Goal: Book appointment/travel/reservation

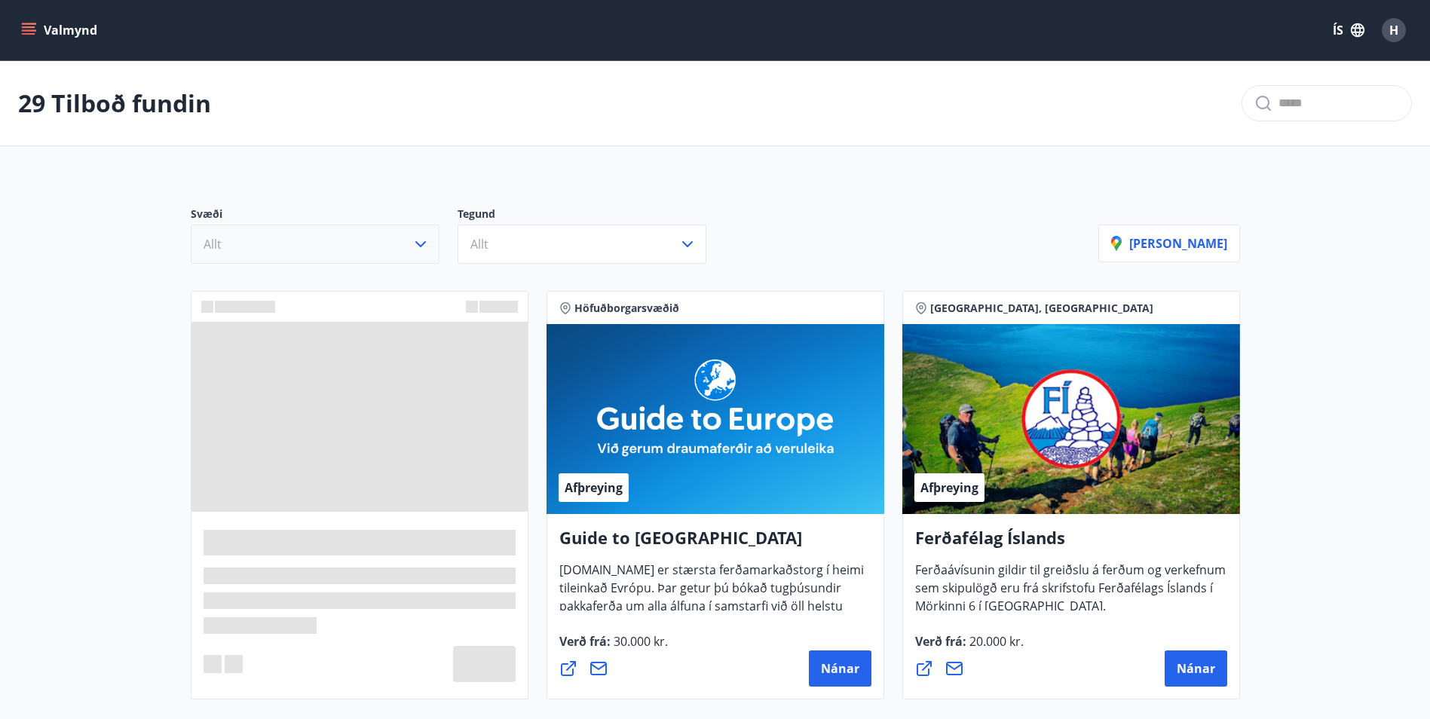
click at [421, 251] on icon "button" at bounding box center [421, 244] width 18 height 18
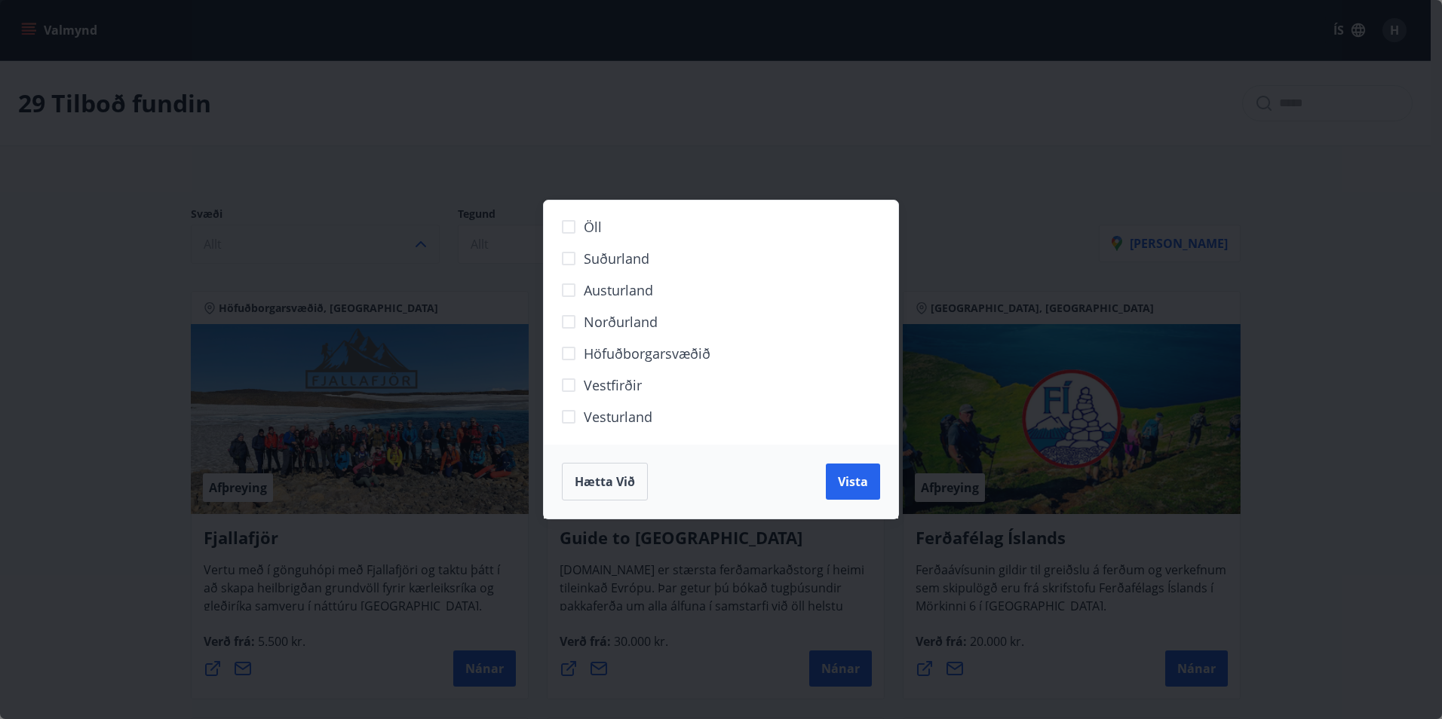
click at [591, 326] on span "Norðurland" at bounding box center [621, 322] width 74 height 20
click at [841, 488] on span "Vista" at bounding box center [853, 482] width 30 height 17
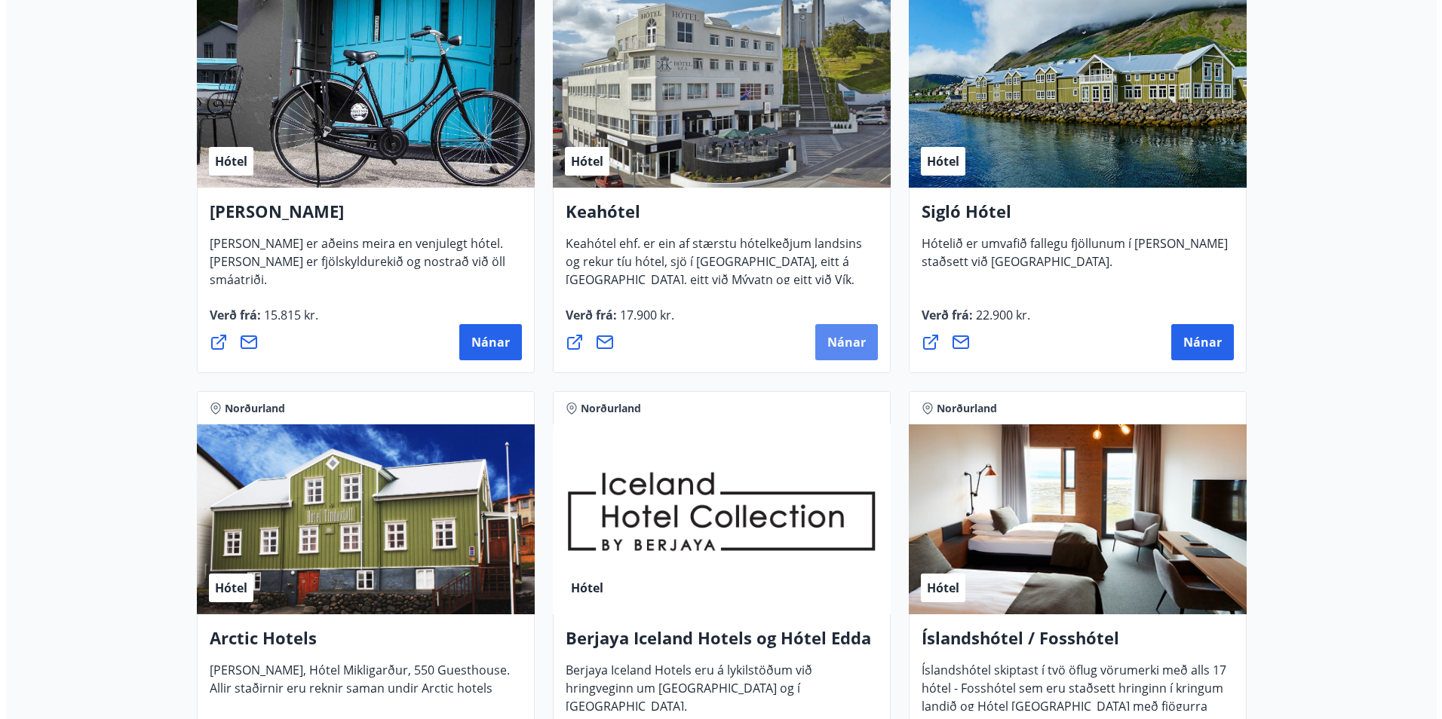
scroll to position [302, 0]
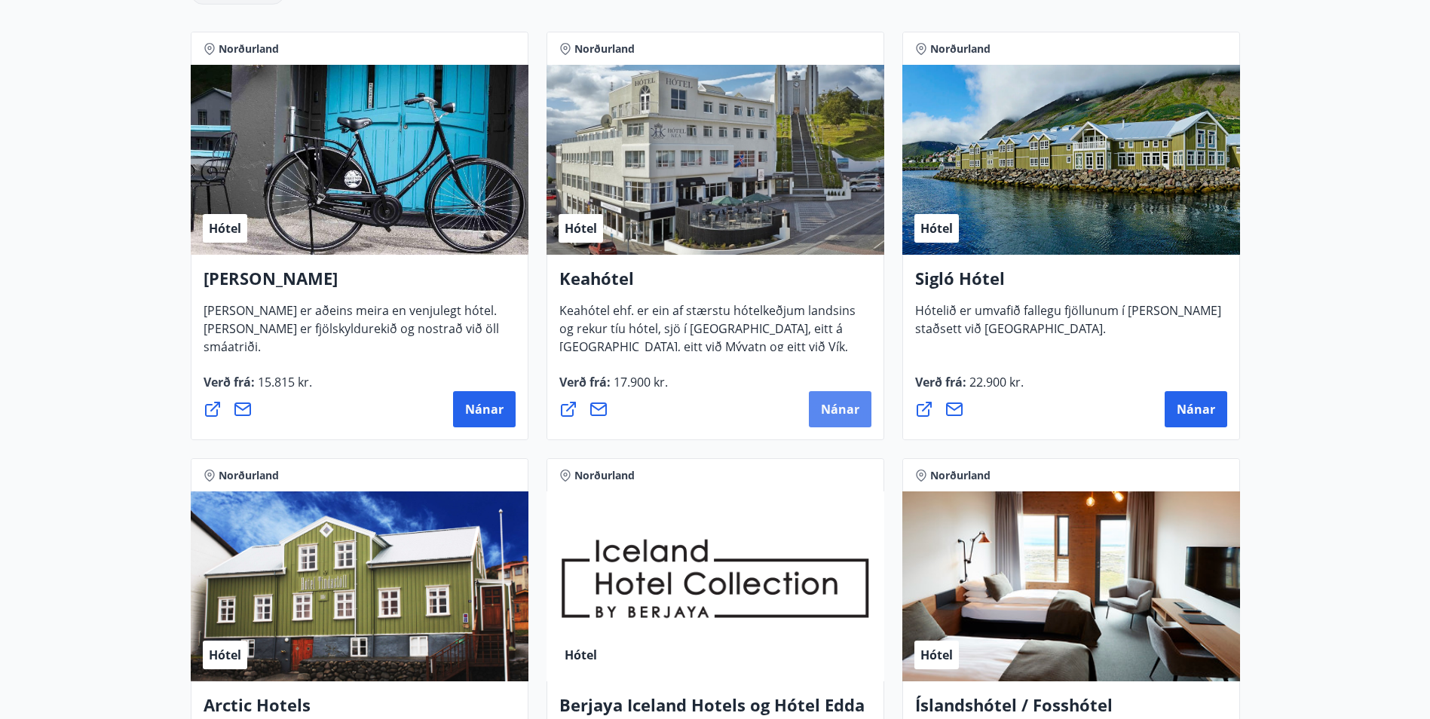
click at [863, 412] on button "Nánar" at bounding box center [840, 409] width 63 height 36
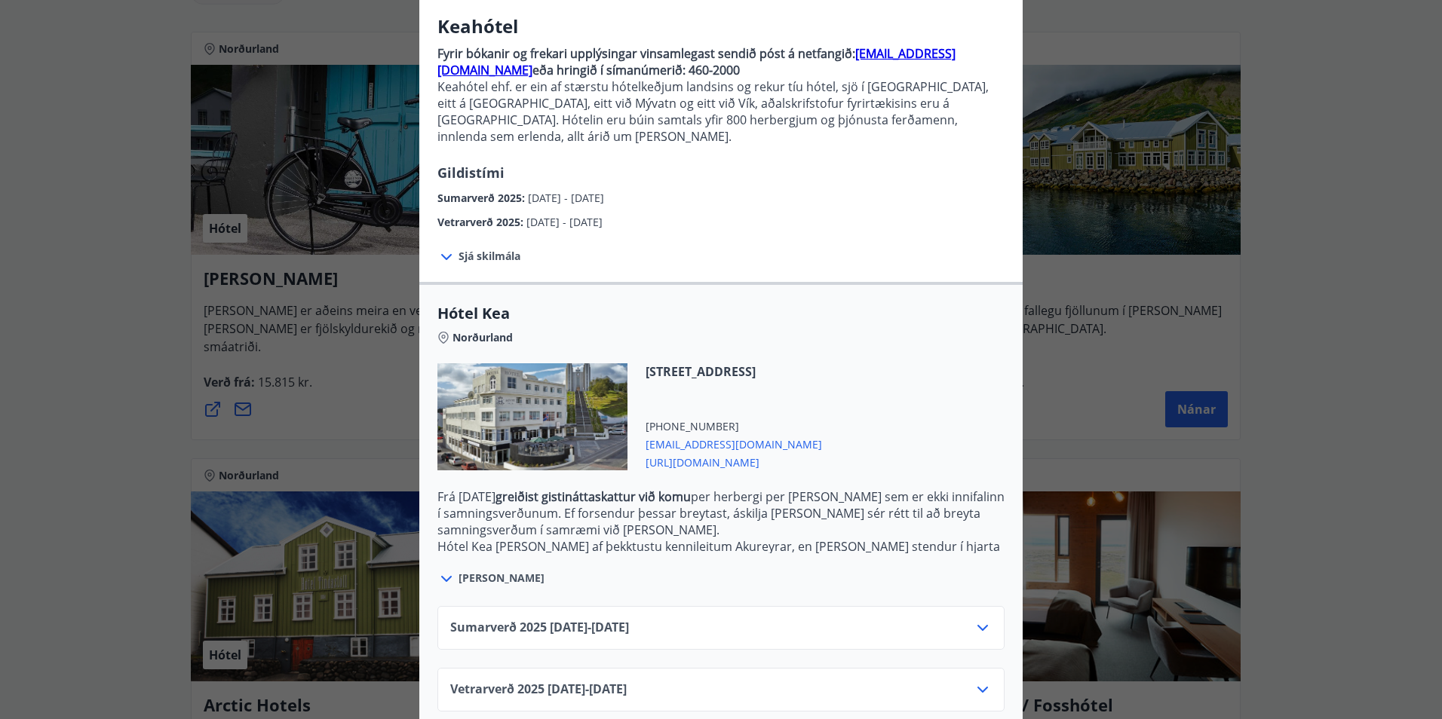
scroll to position [124, 0]
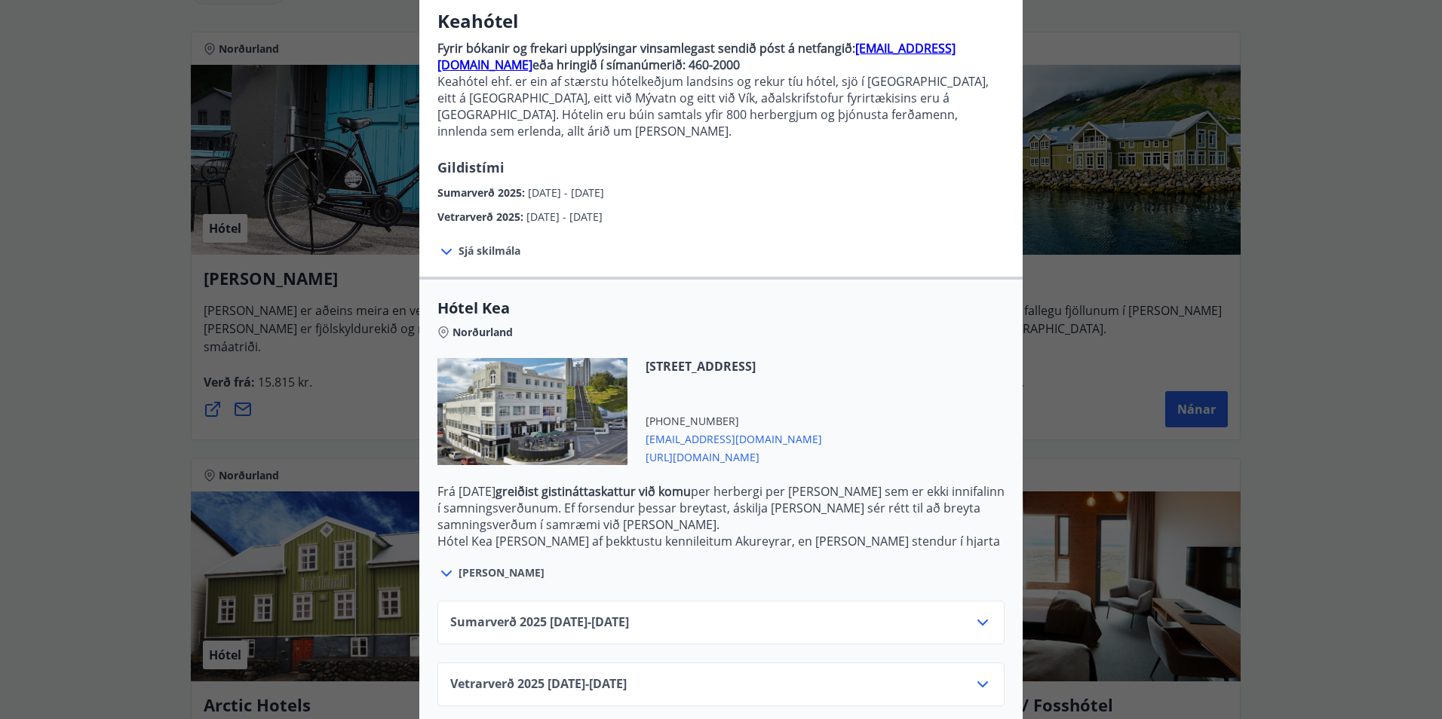
click at [964, 614] on div "Sumarverð [PHONE_NUMBER][DATE] - [DATE]" at bounding box center [720, 629] width 541 height 30
click at [982, 614] on icon at bounding box center [982, 623] width 18 height 18
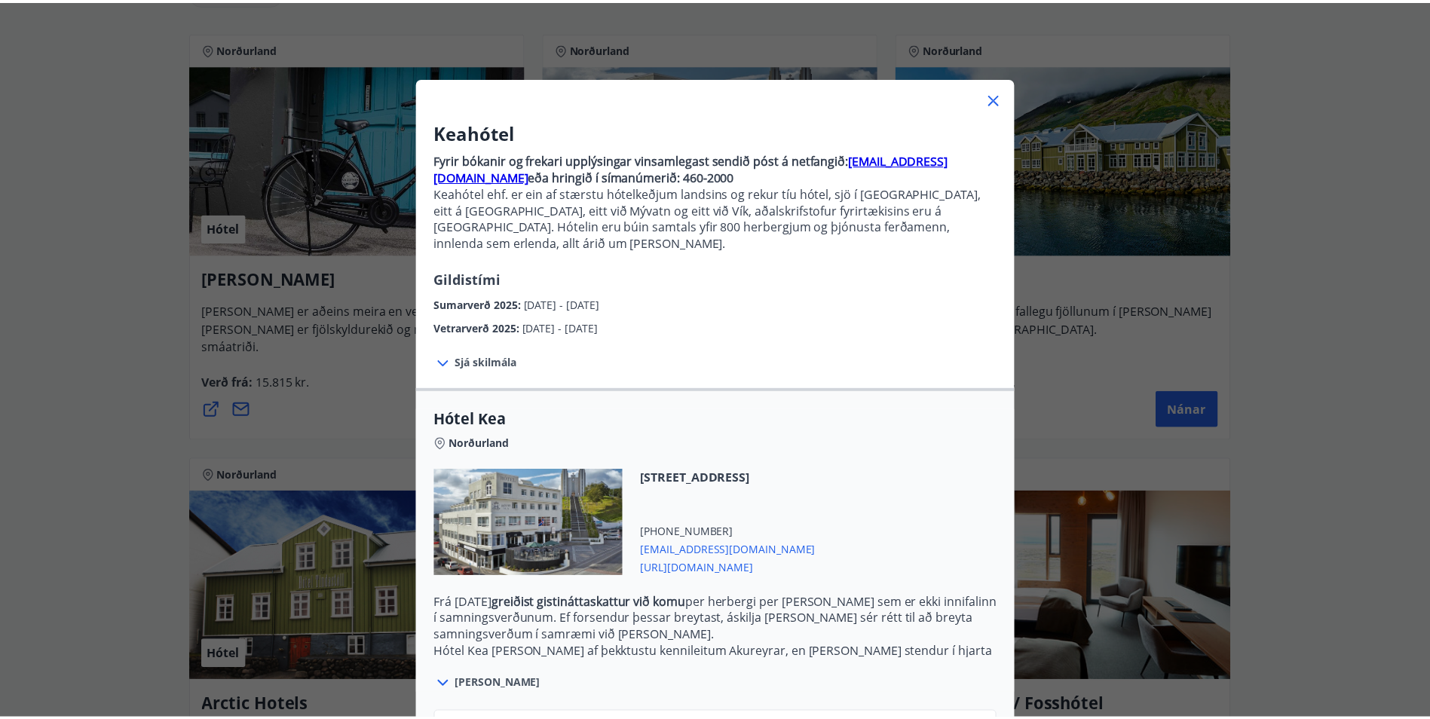
scroll to position [0, 0]
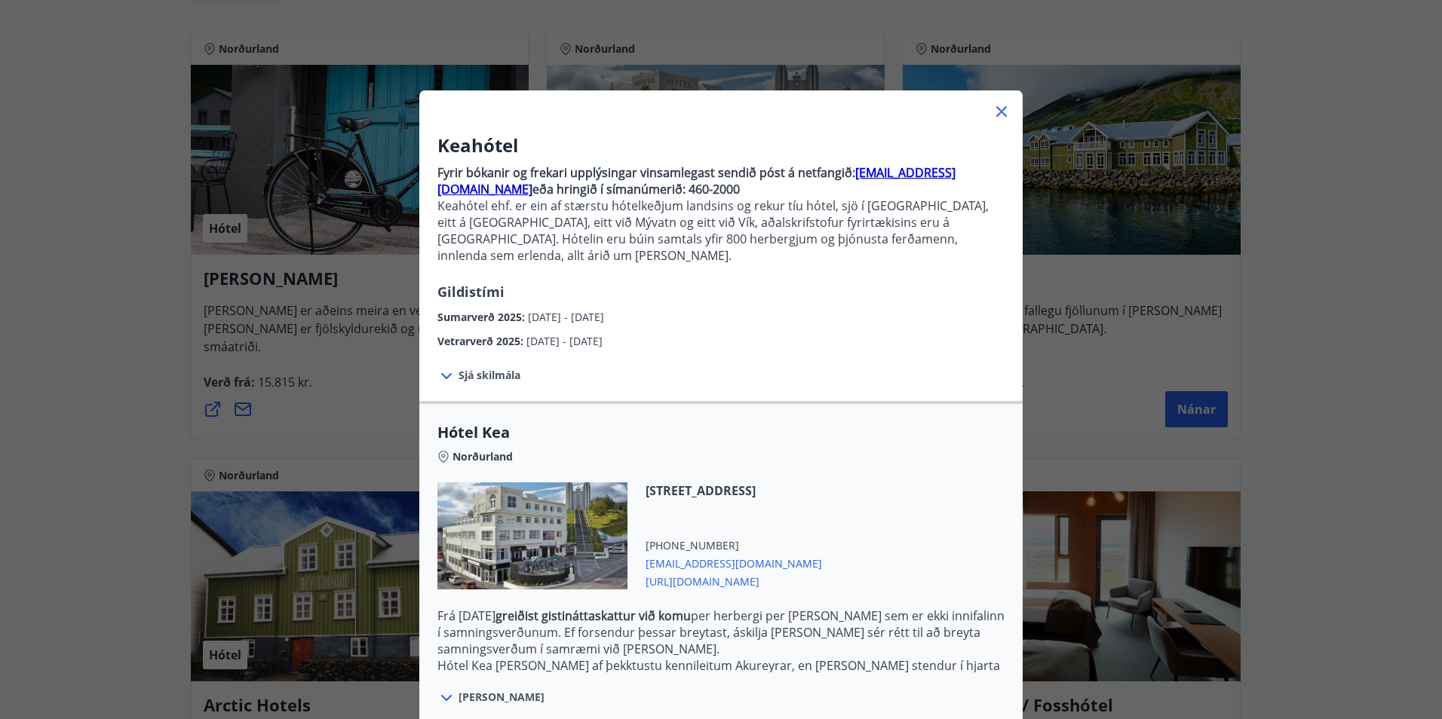
click at [992, 111] on icon at bounding box center [1001, 112] width 18 height 18
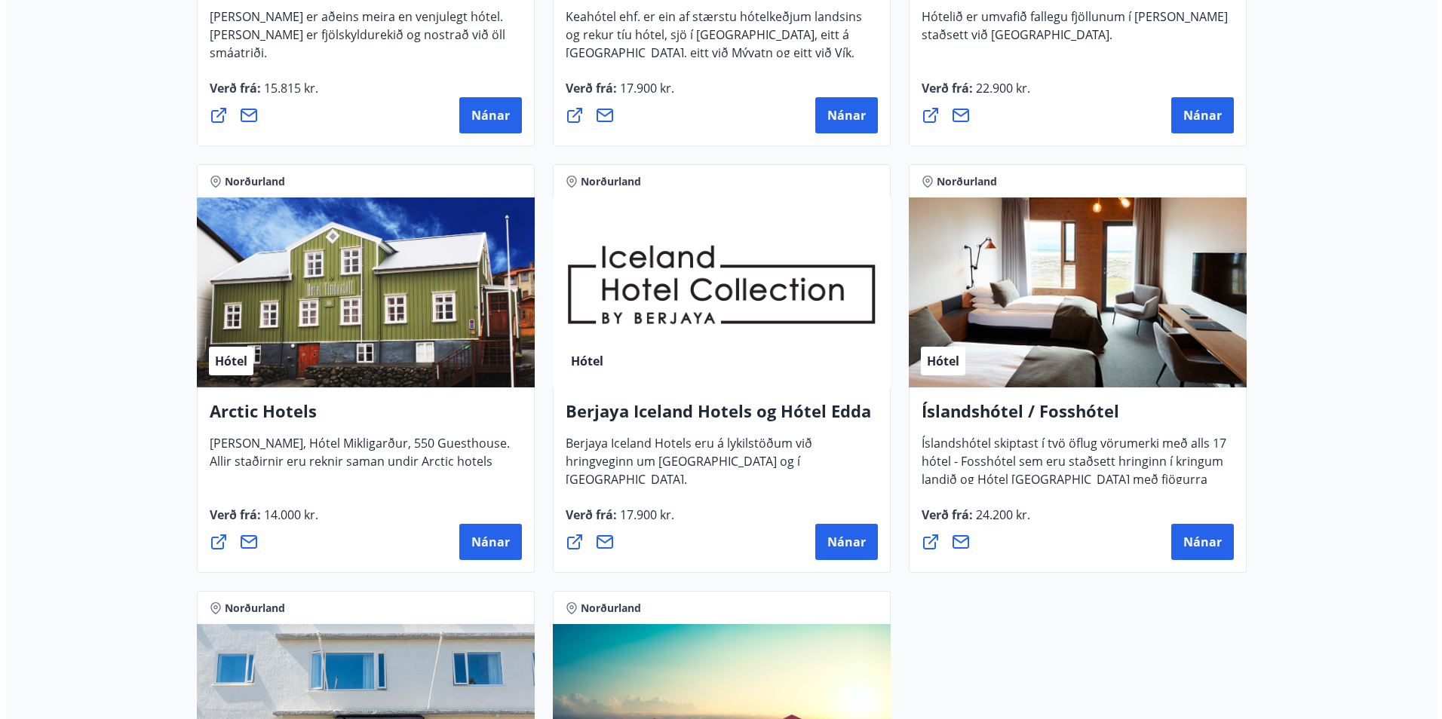
scroll to position [603, 0]
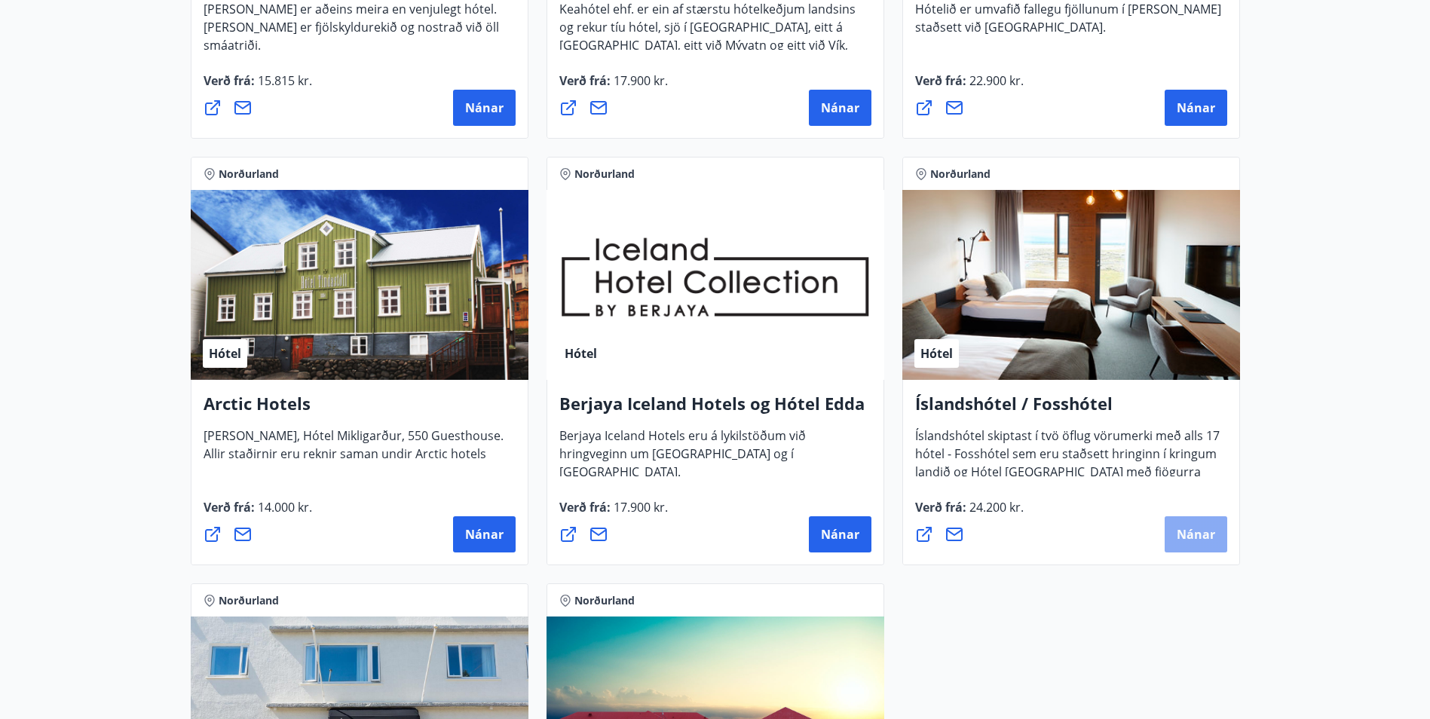
click at [1210, 535] on span "Nánar" at bounding box center [1196, 534] width 38 height 17
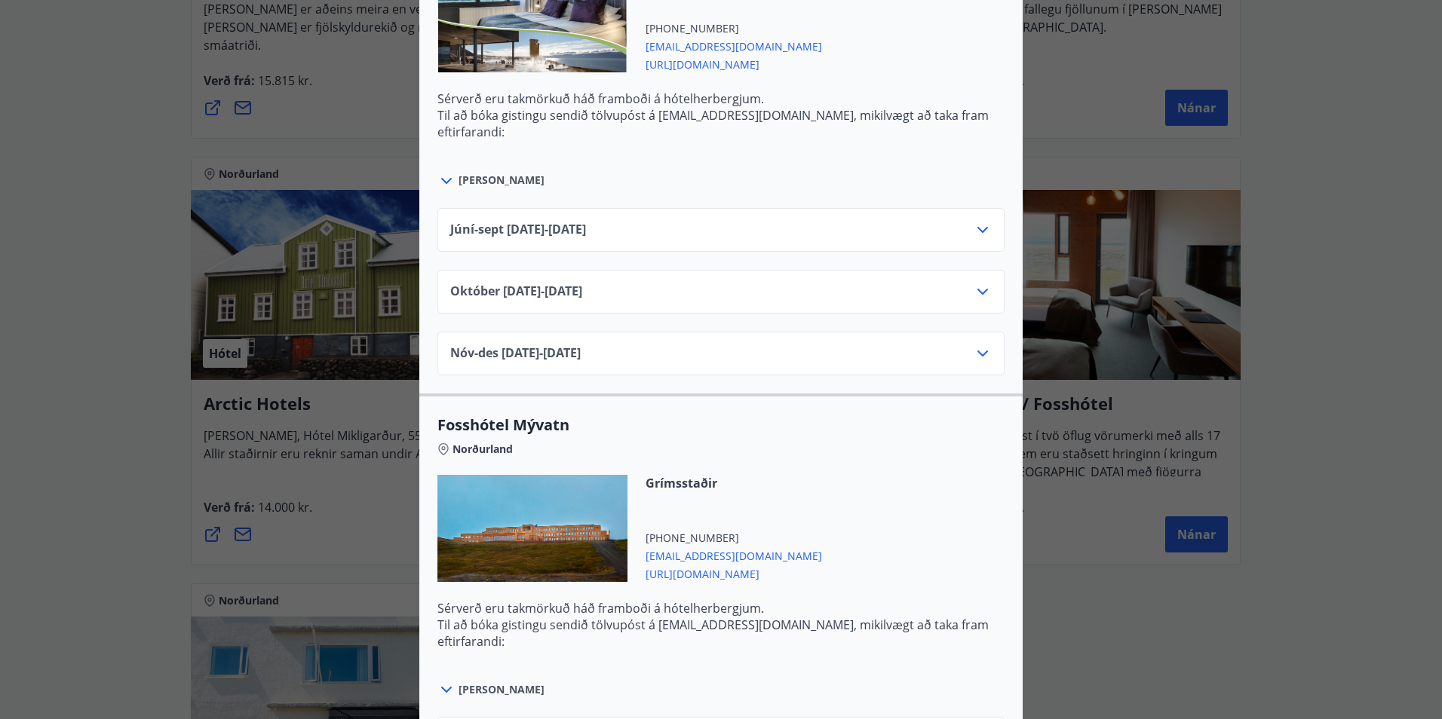
scroll to position [781, 0]
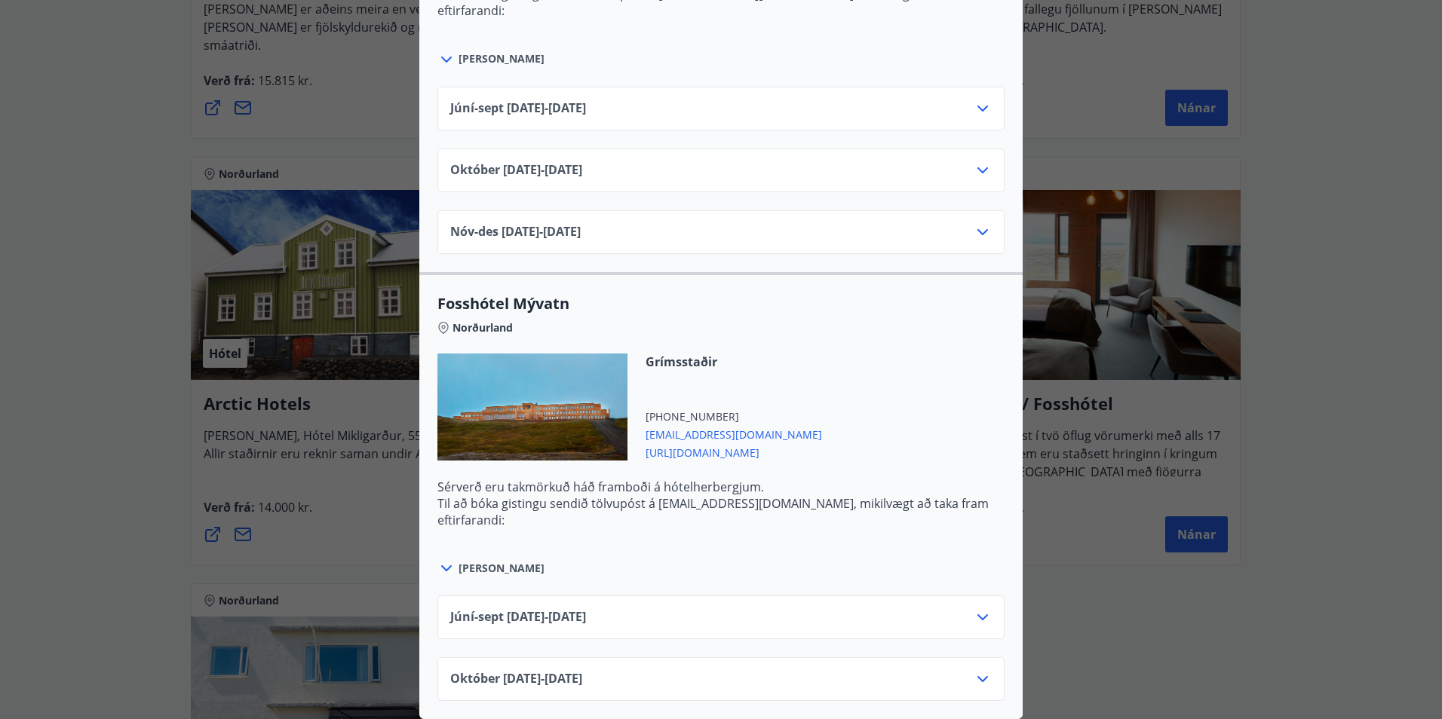
click at [976, 608] on icon at bounding box center [982, 617] width 18 height 18
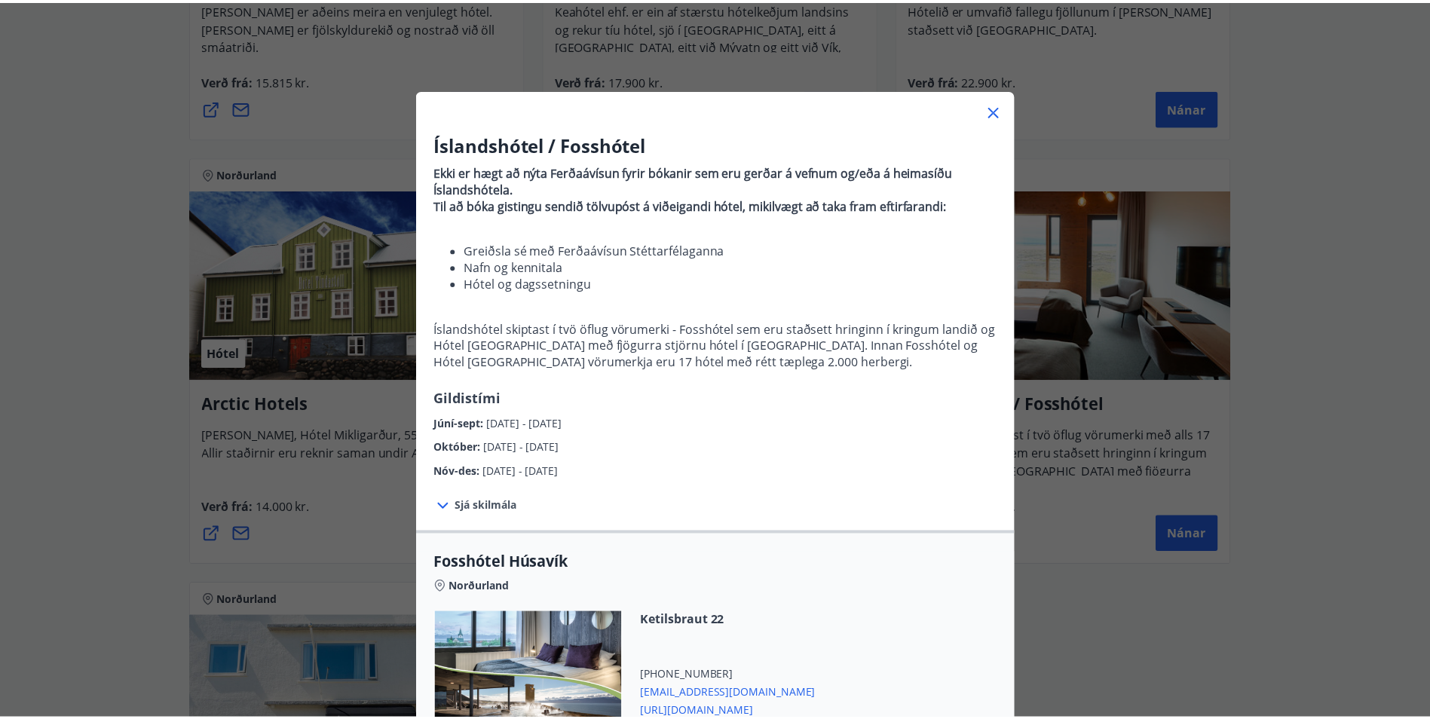
scroll to position [0, 0]
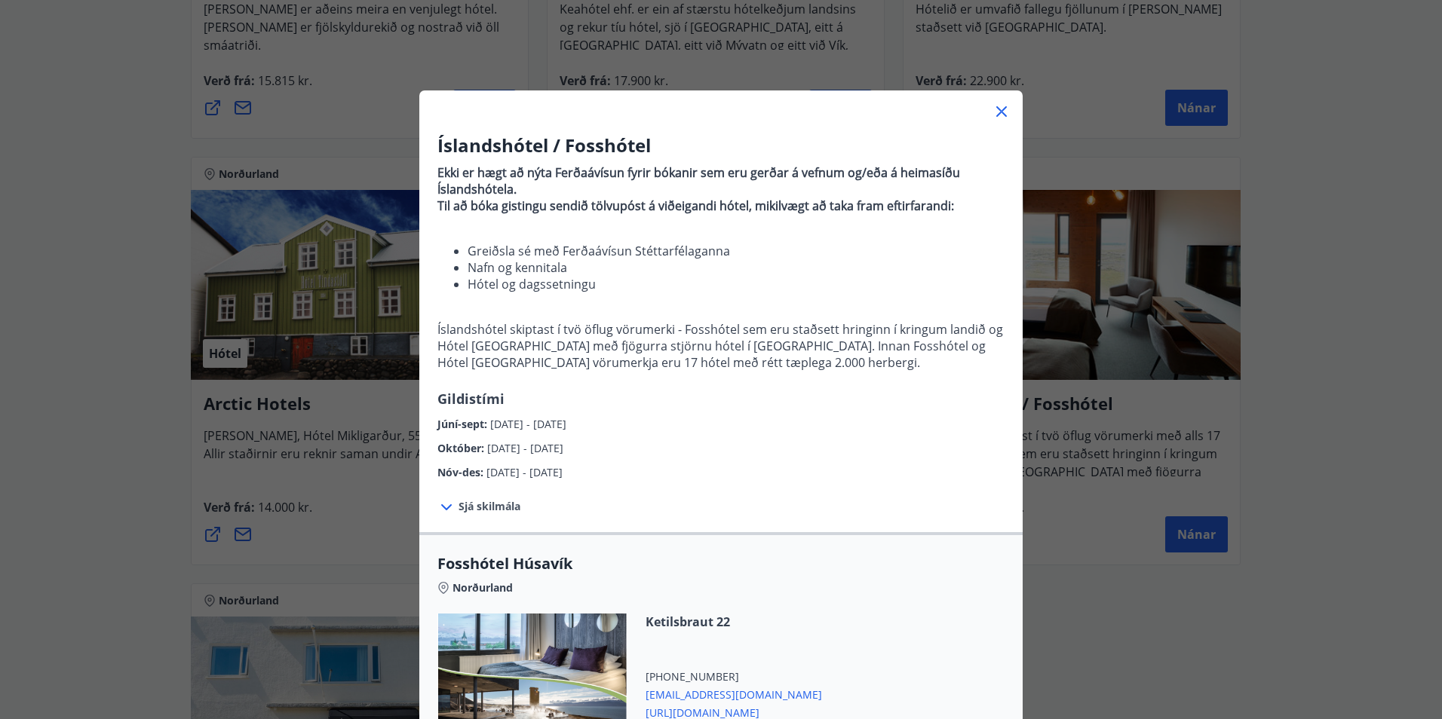
click at [992, 105] on icon at bounding box center [1001, 112] width 18 height 18
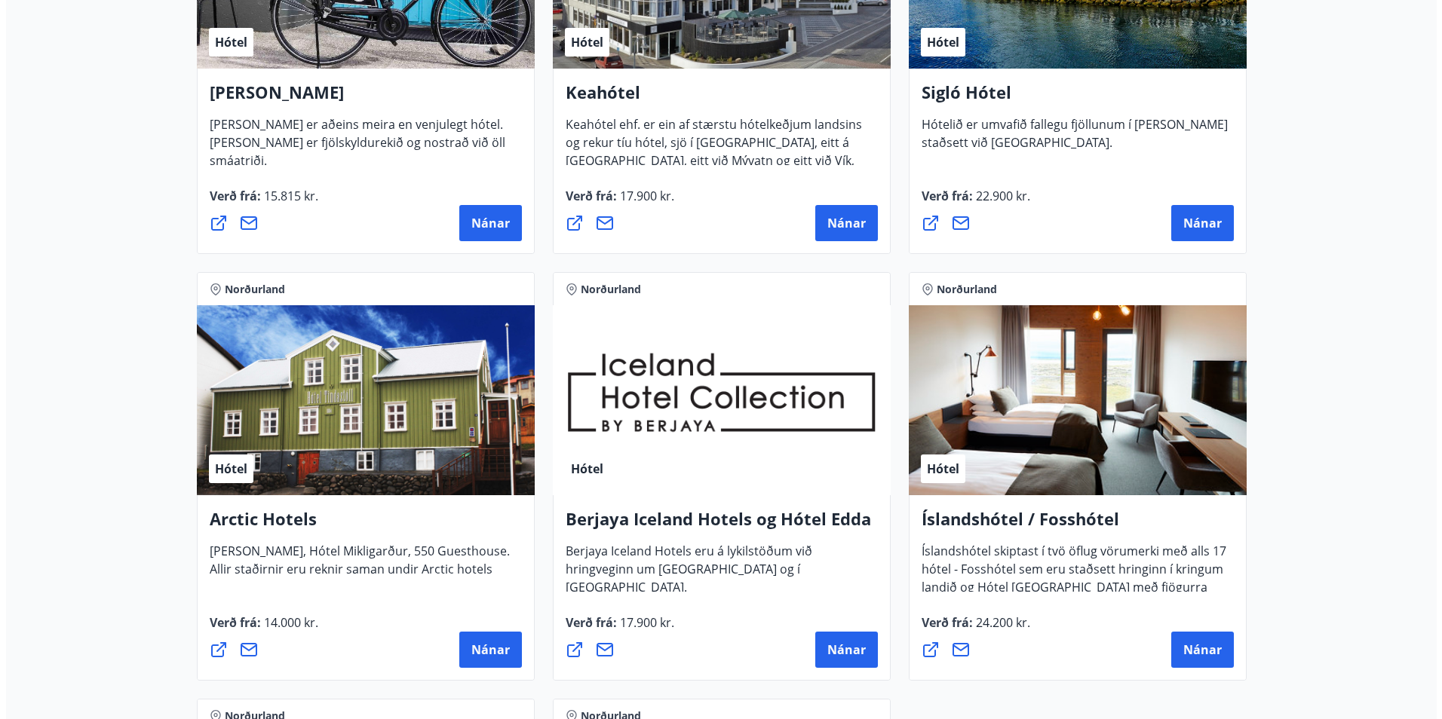
scroll to position [528, 0]
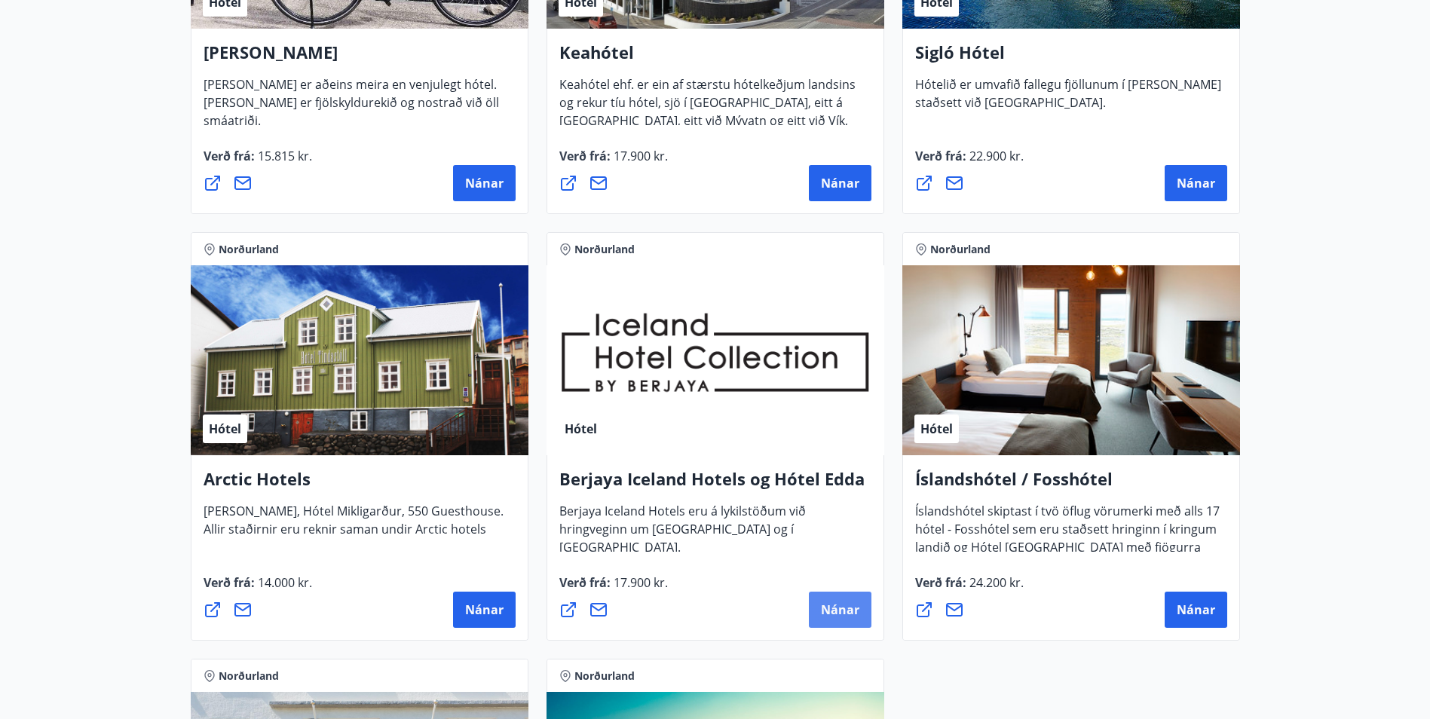
click at [822, 605] on span "Nánar" at bounding box center [840, 610] width 38 height 17
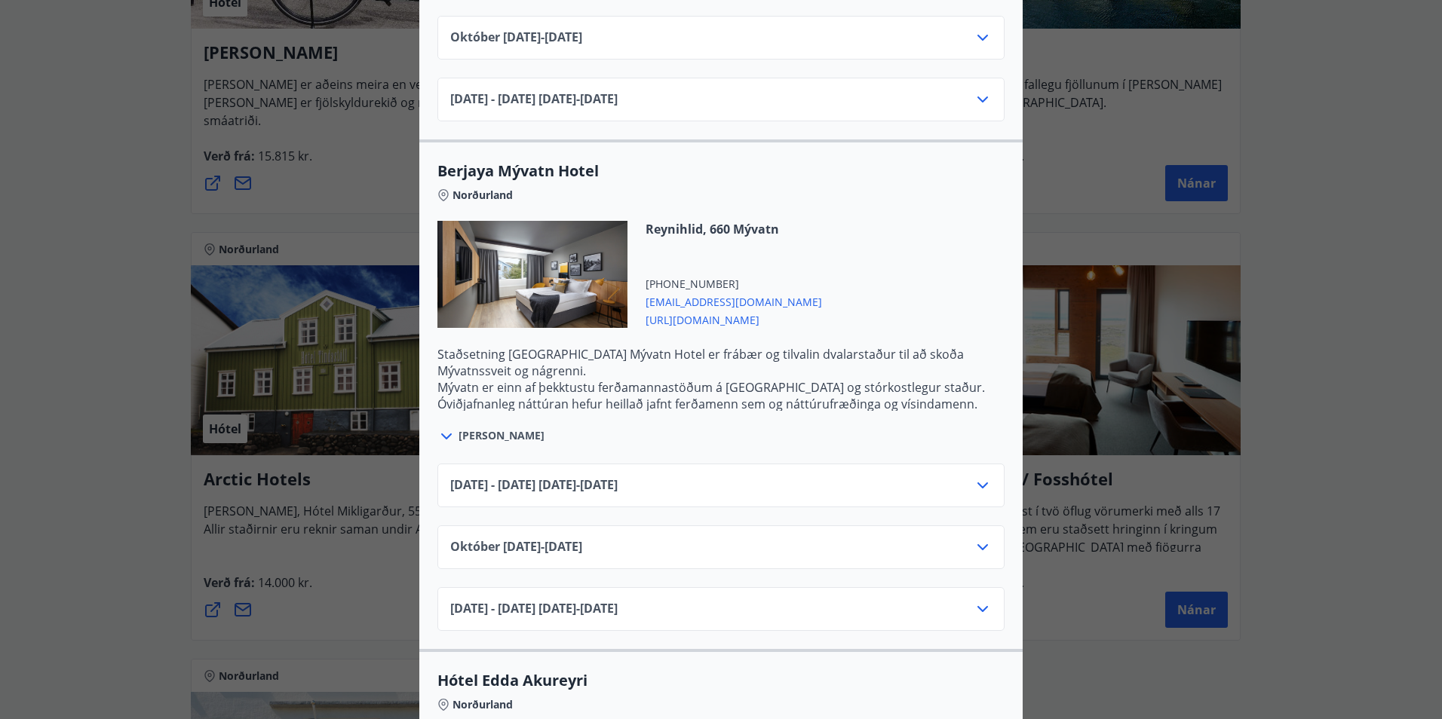
scroll to position [754, 0]
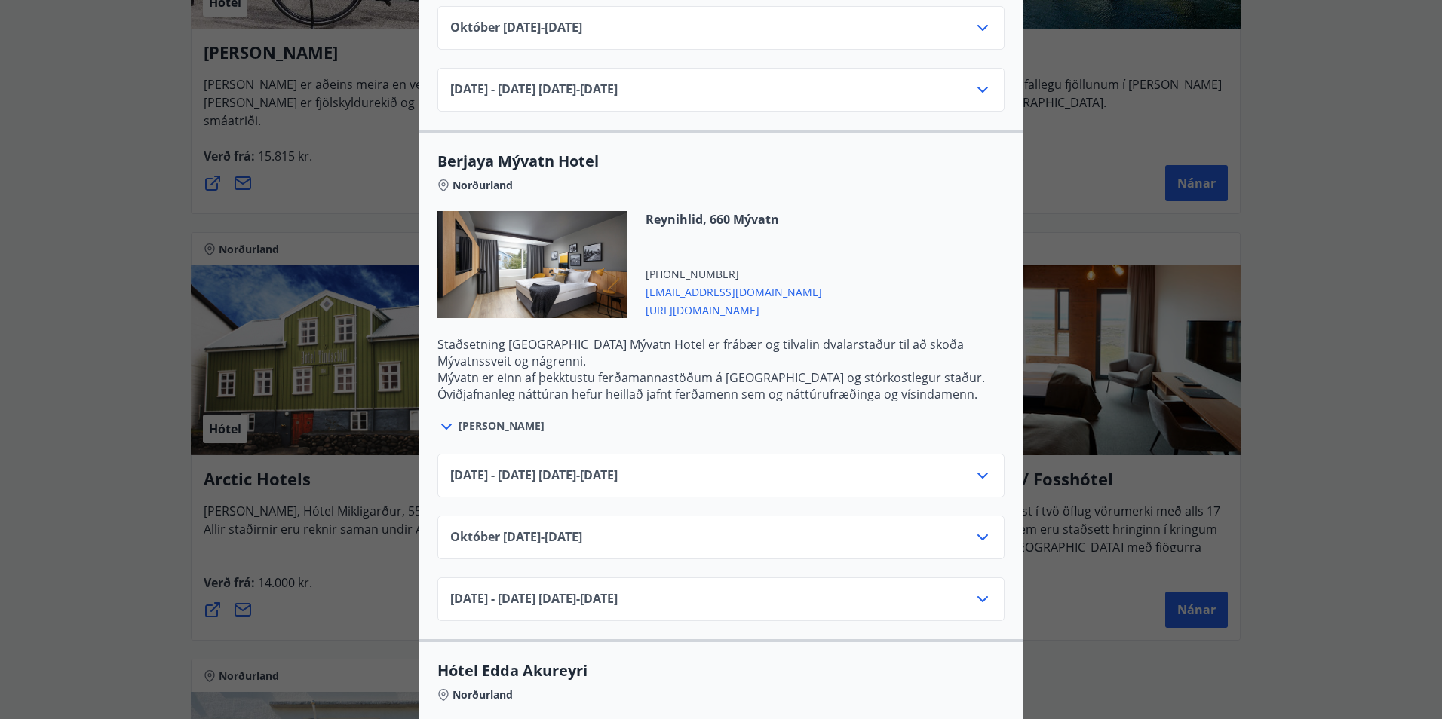
click at [614, 454] on div "[DATE] - [DATE] [DATE] - [DATE]" at bounding box center [720, 476] width 567 height 44
click at [614, 467] on span "[DATE] - [DATE] [DATE] - [DATE]" at bounding box center [533, 476] width 167 height 18
click at [979, 467] on icon at bounding box center [982, 476] width 18 height 18
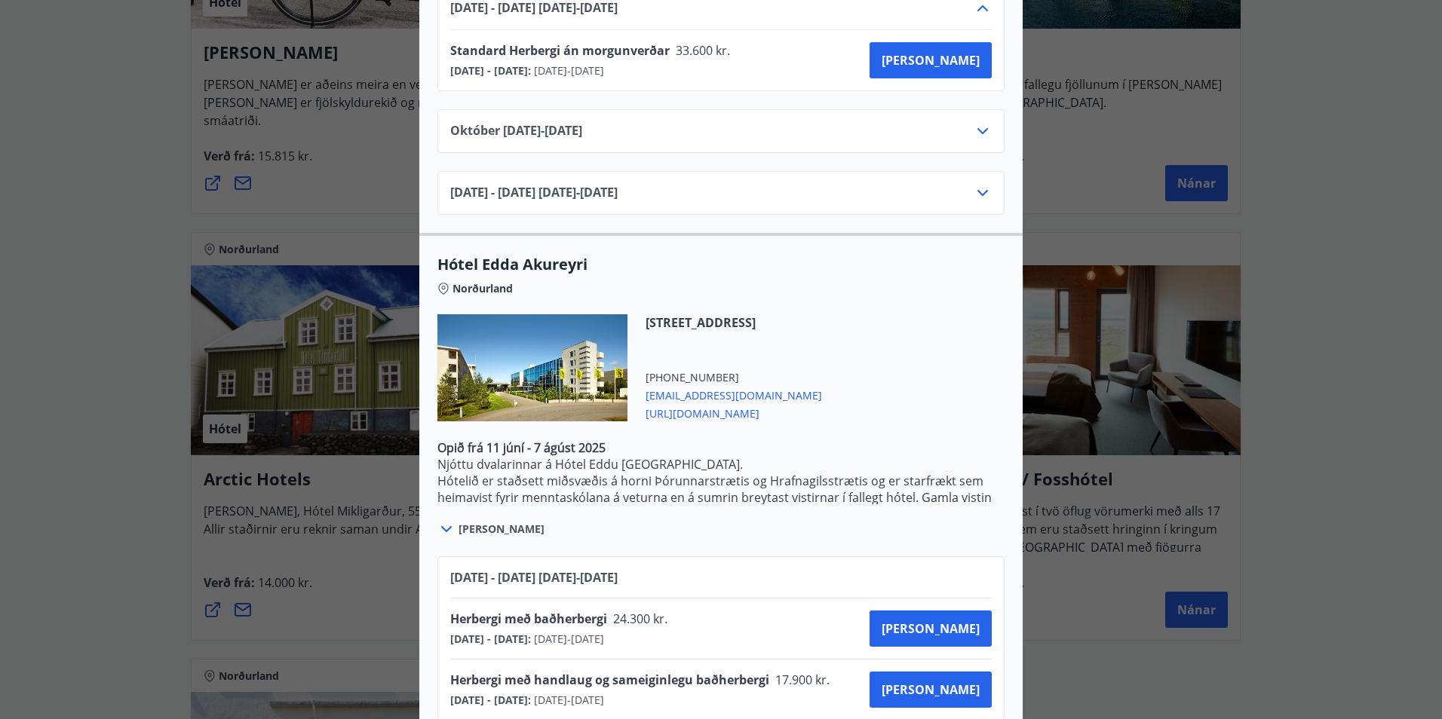
scroll to position [1236, 0]
